Goal: Task Accomplishment & Management: Manage account settings

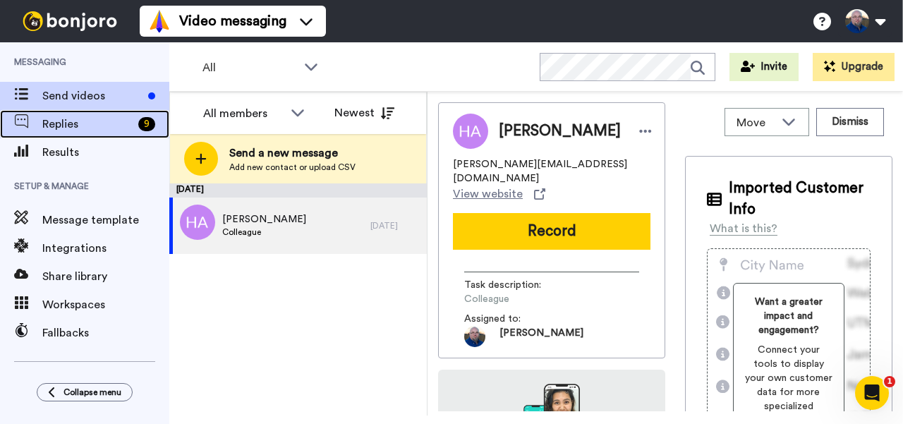
click at [102, 118] on span "Replies" at bounding box center [87, 124] width 90 height 17
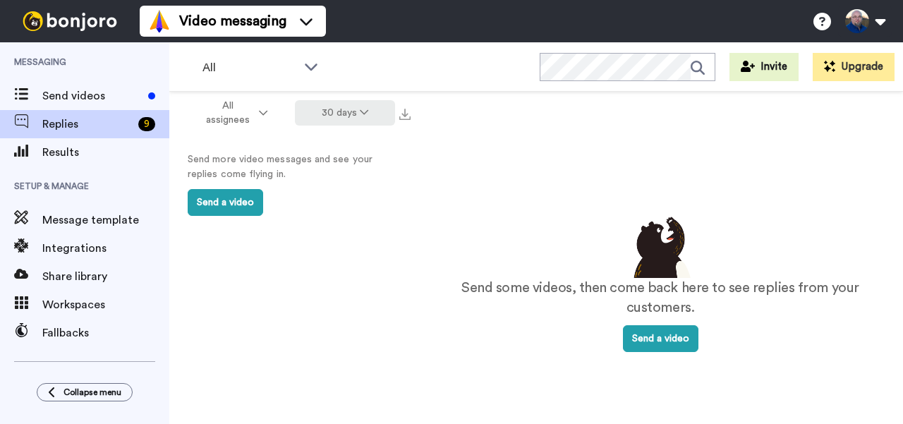
click at [366, 118] on button "30 days" at bounding box center [345, 112] width 101 height 25
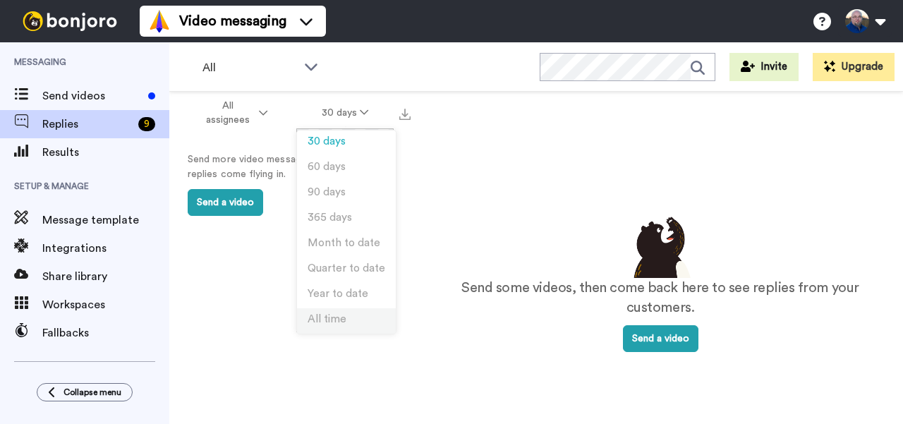
click at [326, 314] on span "All time" at bounding box center [327, 319] width 39 height 11
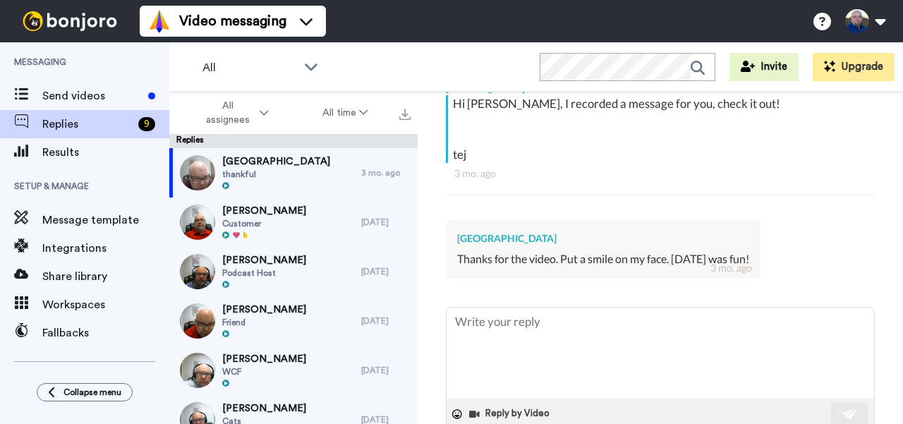
scroll to position [296, 0]
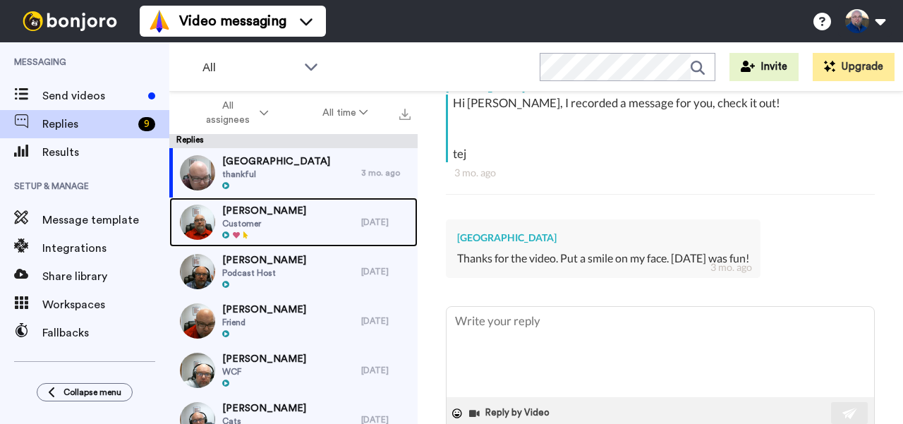
click at [309, 220] on div "Bill Carrell Customer" at bounding box center [265, 222] width 192 height 49
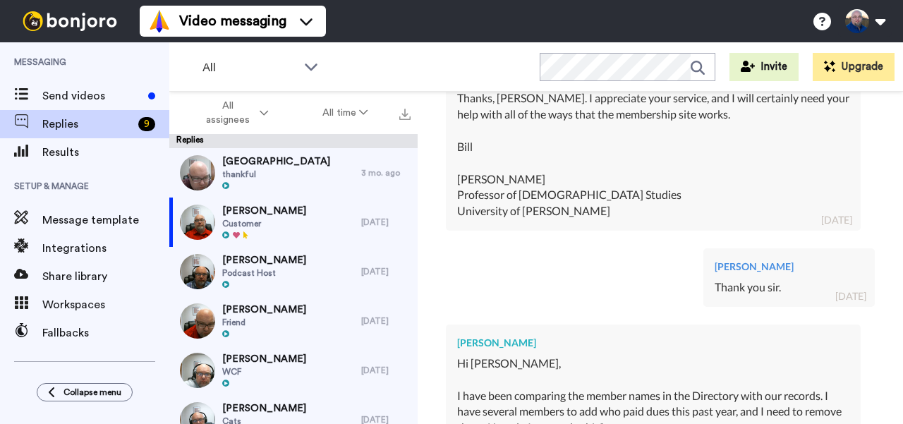
scroll to position [1110, 0]
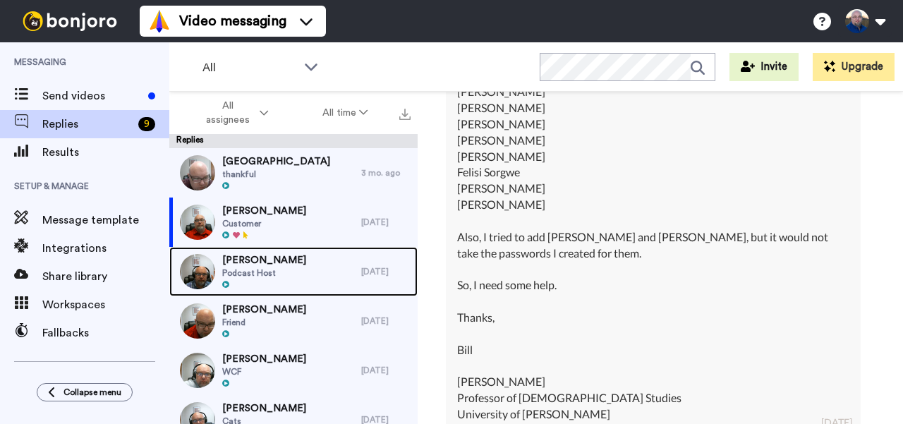
click at [307, 264] on div "Erika Podcast Host" at bounding box center [265, 271] width 192 height 49
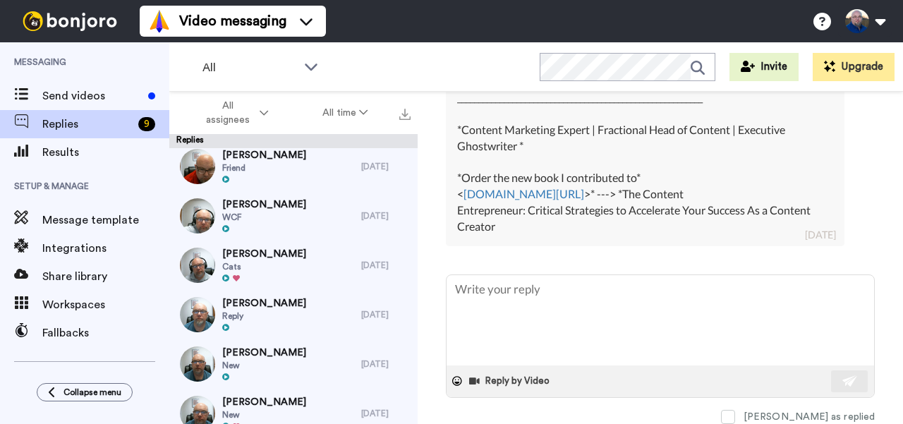
scroll to position [282, 0]
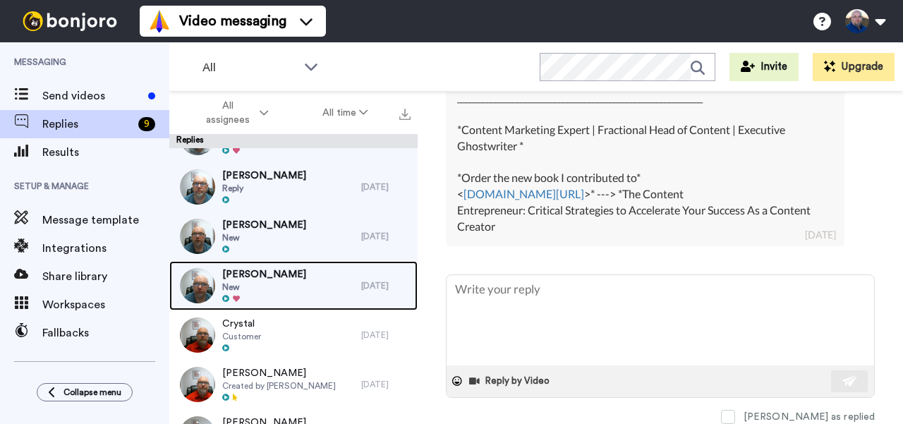
click at [311, 283] on div "Steve Roller New" at bounding box center [265, 285] width 192 height 49
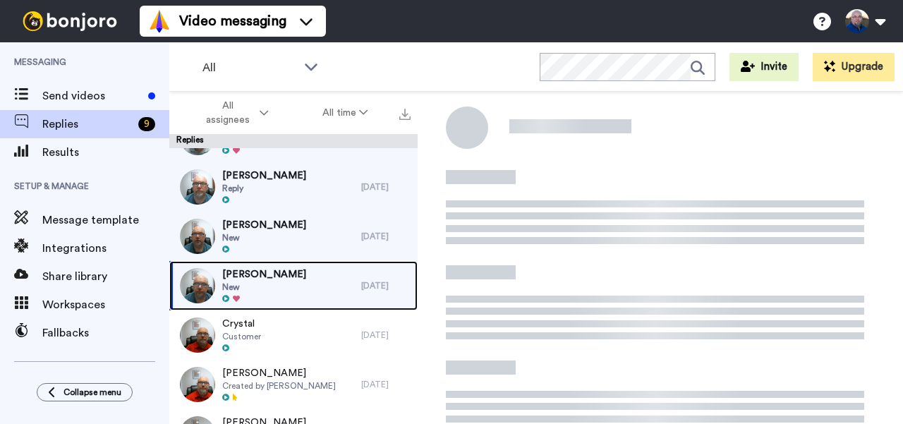
scroll to position [32, 0]
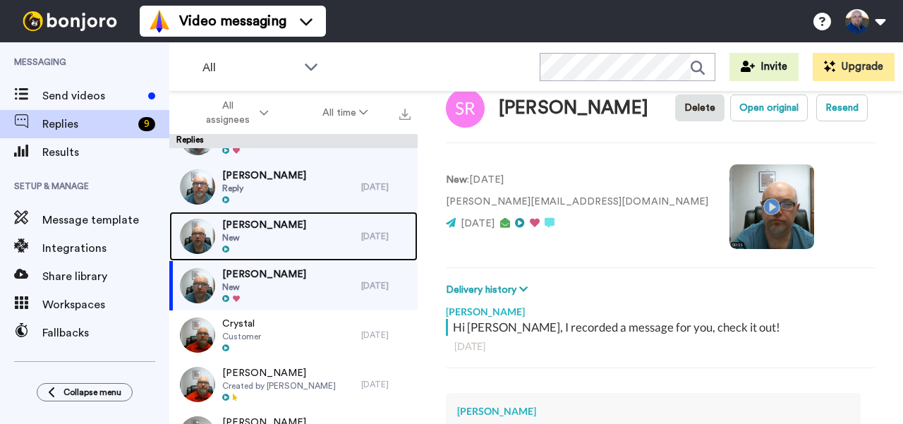
click at [314, 241] on div "Ashley New" at bounding box center [265, 236] width 192 height 49
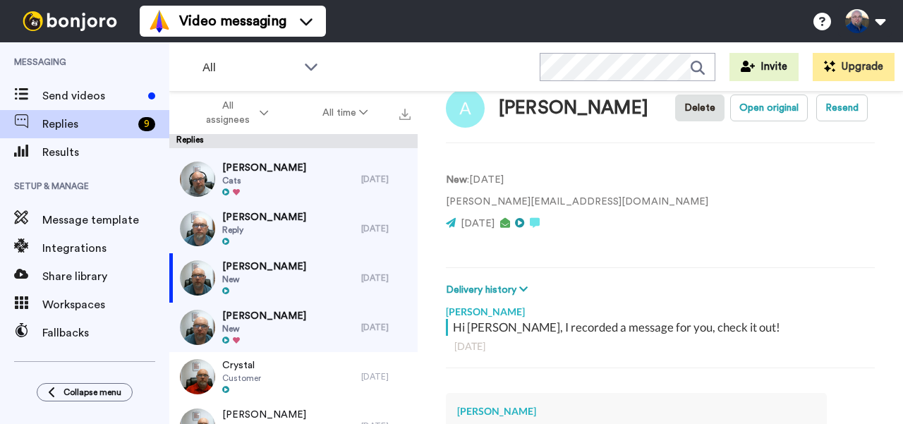
scroll to position [235, 0]
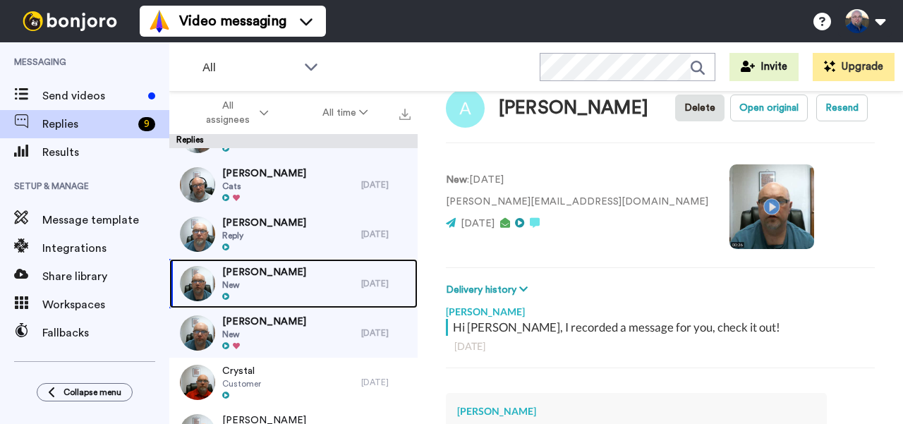
click at [294, 273] on div "Ashley New" at bounding box center [265, 283] width 192 height 49
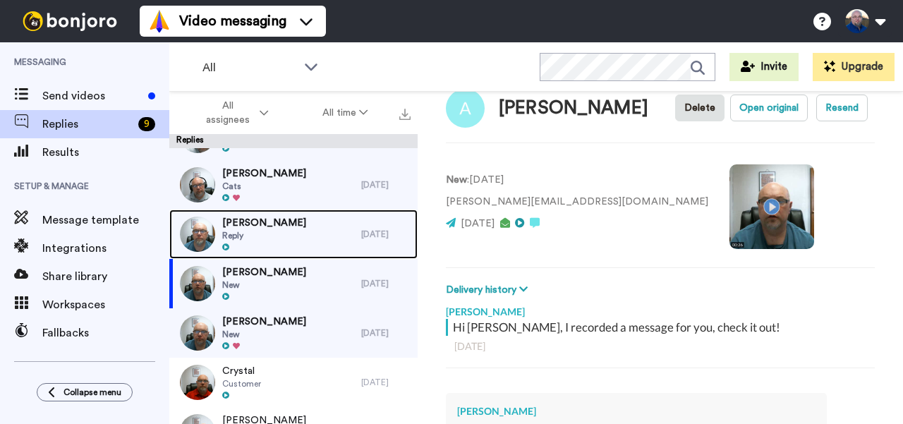
click at [305, 236] on div "Laurie Reply" at bounding box center [265, 234] width 192 height 49
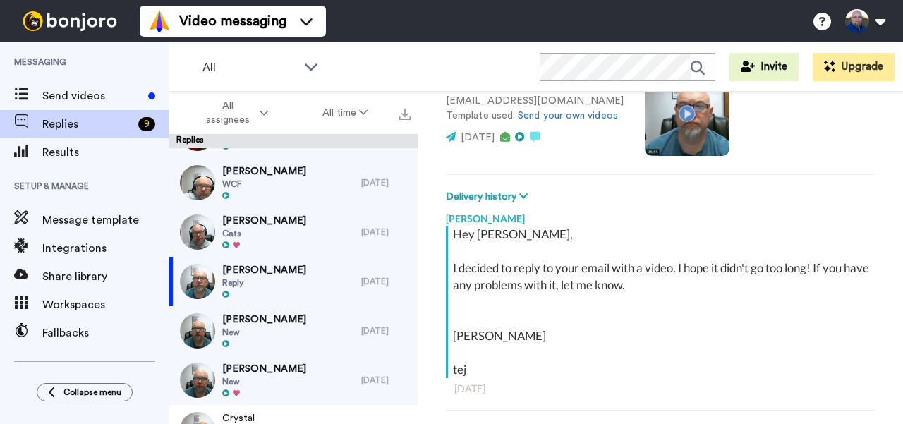
scroll to position [126, 0]
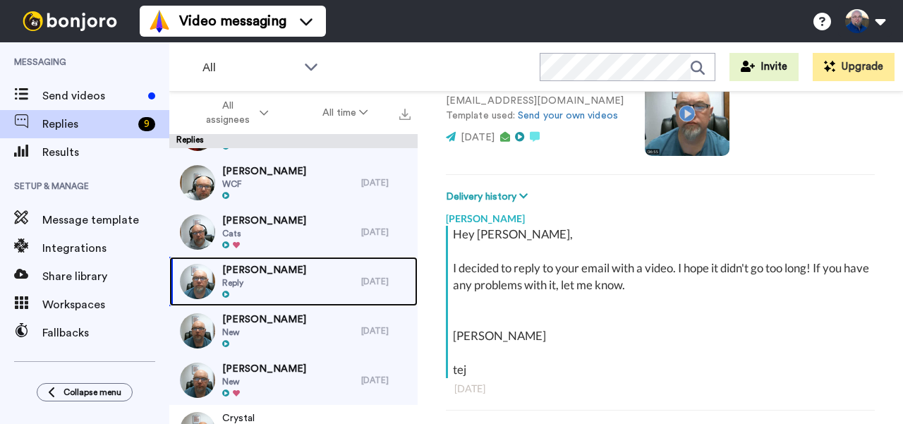
click at [318, 260] on div "Laurie Reply" at bounding box center [265, 281] width 192 height 49
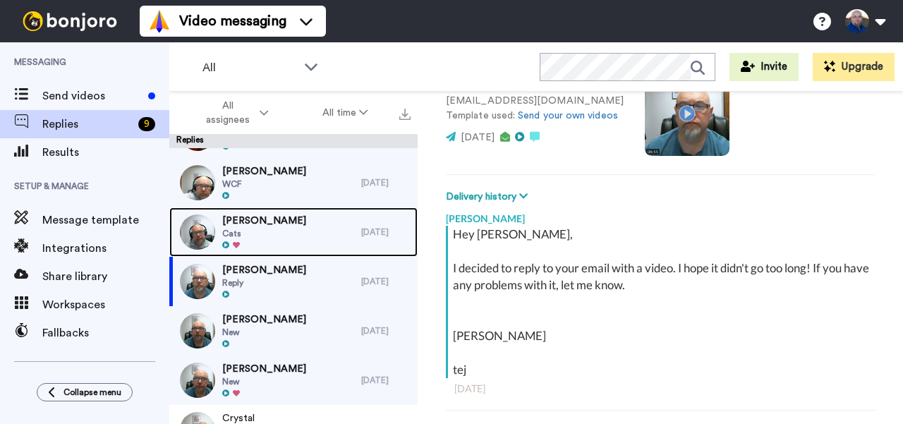
click at [314, 230] on div "Donna J Cats" at bounding box center [265, 232] width 192 height 49
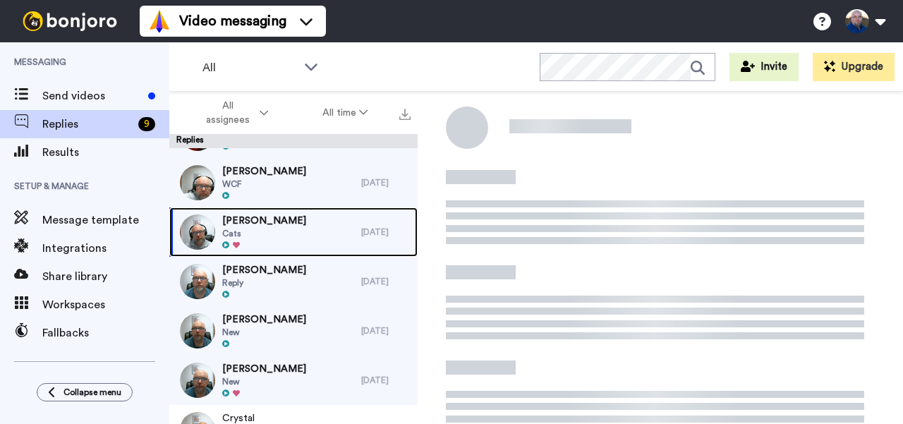
scroll to position [32, 0]
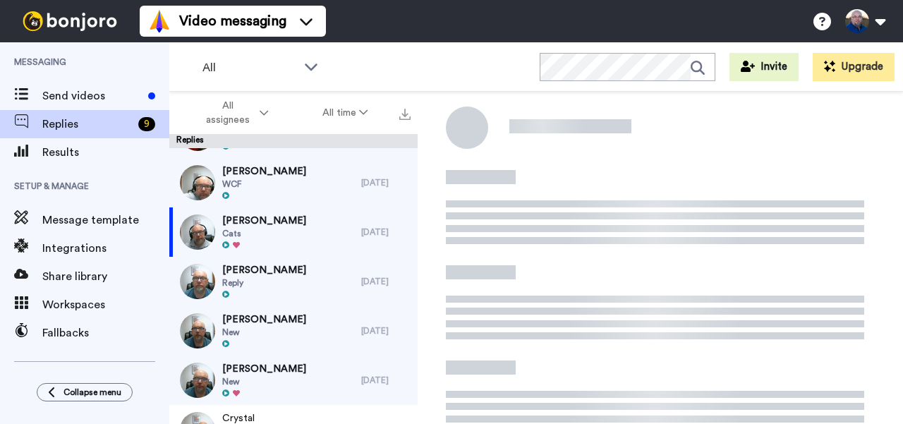
type textarea "x"
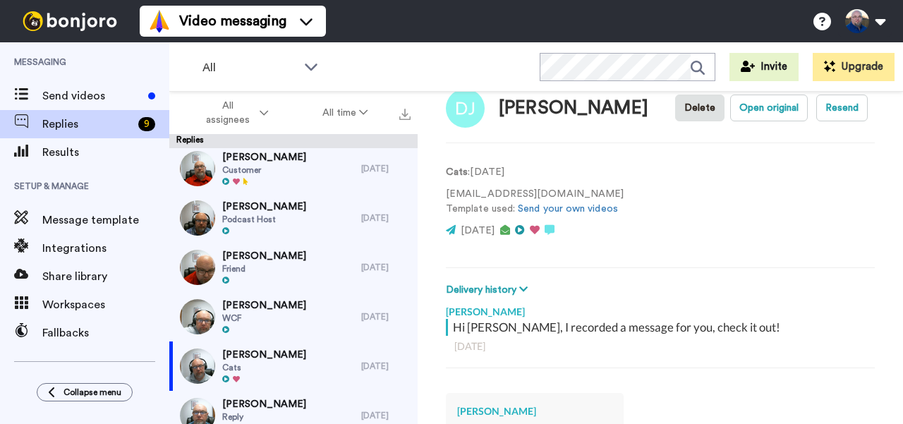
scroll to position [0, 0]
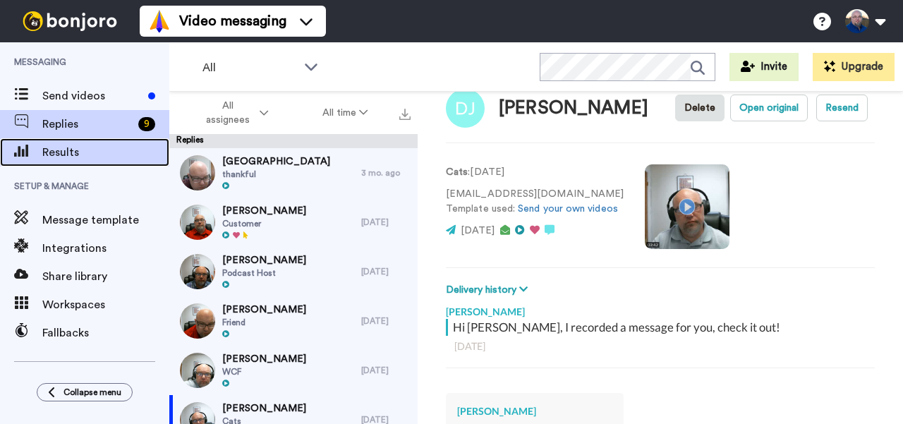
click at [53, 156] on span "Results" at bounding box center [105, 152] width 127 height 17
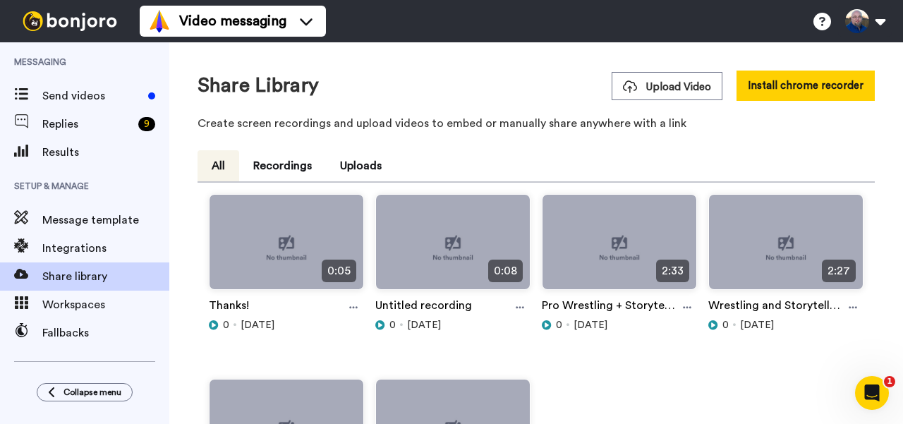
drag, startPoint x: 497, startPoint y: 122, endPoint x: 435, endPoint y: 116, distance: 62.4
click at [435, 116] on p "Create screen recordings and upload videos to embed or manually share anywhere …" at bounding box center [537, 123] width 678 height 17
drag, startPoint x: 516, startPoint y: 119, endPoint x: 457, endPoint y: 114, distance: 58.9
click at [457, 114] on div "Share Library Upload Video Install chrome recorder Create screen recordings and…" at bounding box center [537, 105] width 678 height 68
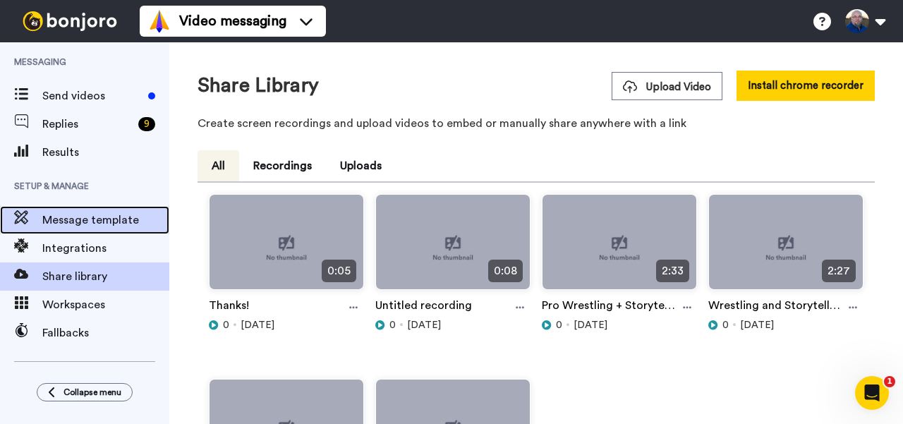
click at [66, 225] on span "Message template" at bounding box center [105, 220] width 127 height 17
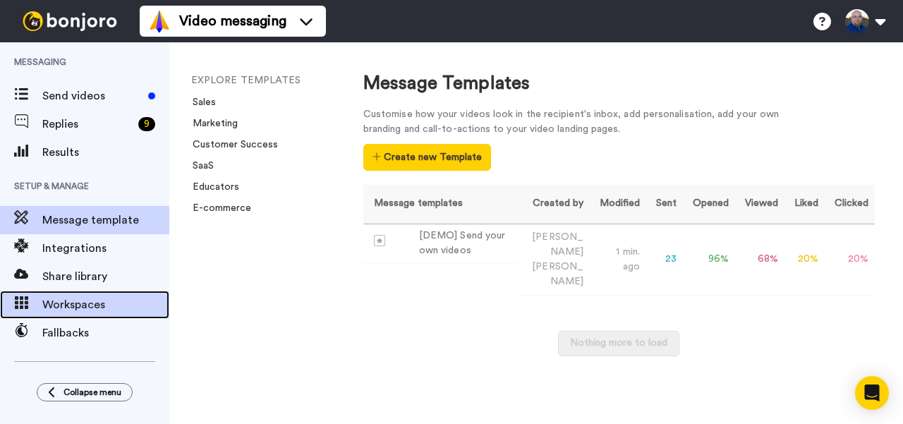
click at [71, 307] on span "Workspaces" at bounding box center [105, 304] width 127 height 17
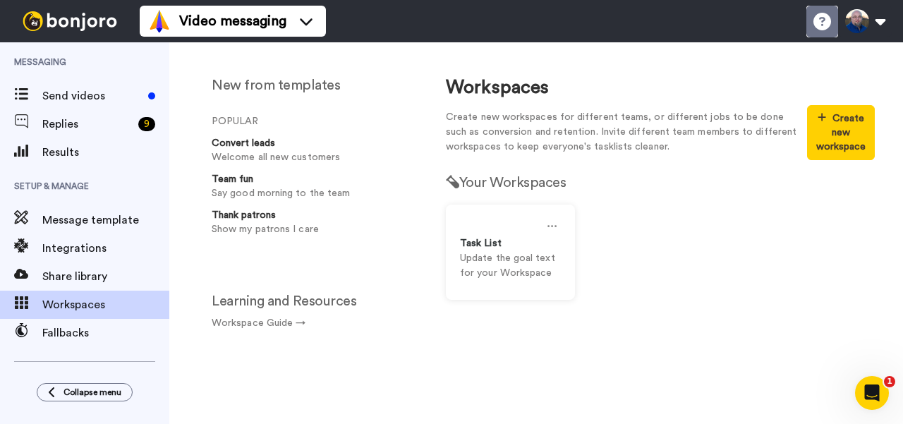
click at [831, 25] on li "Help docs" at bounding box center [823, 22] width 32 height 32
drag, startPoint x: 293, startPoint y: 89, endPoint x: 240, endPoint y: 87, distance: 53.0
click at [240, 87] on h2 "New from templates" at bounding box center [315, 86] width 206 height 16
drag, startPoint x: 322, startPoint y: 84, endPoint x: 373, endPoint y: 23, distance: 79.2
click at [226, 90] on h2 "New from templates" at bounding box center [315, 86] width 206 height 16
